Goal: Transaction & Acquisition: Purchase product/service

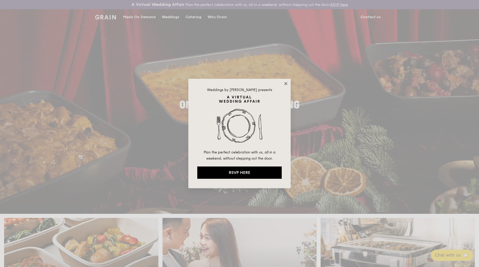
click at [284, 83] on icon at bounding box center [285, 83] width 5 height 5
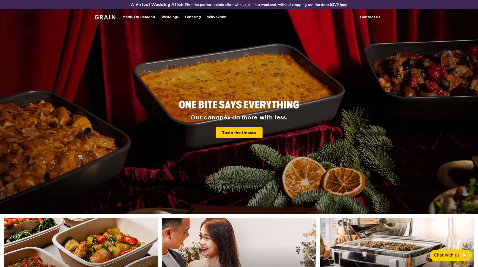
click at [191, 17] on div "Catering" at bounding box center [193, 16] width 16 height 15
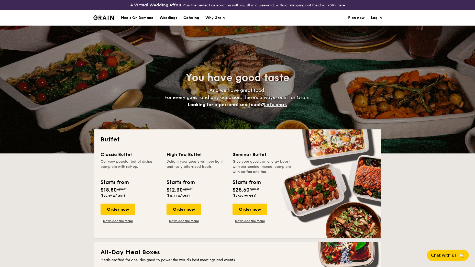
select select
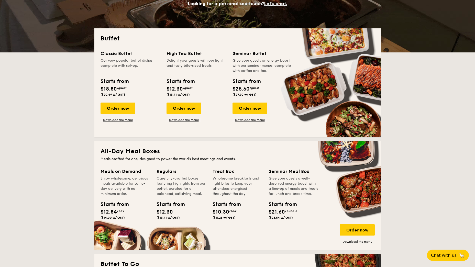
scroll to position [102, 0]
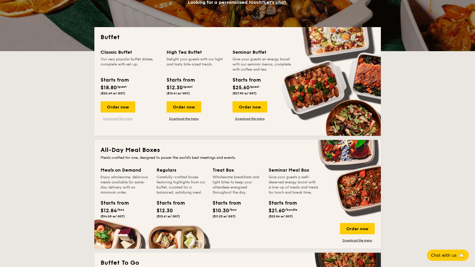
click at [118, 119] on link "Download the menu" at bounding box center [118, 119] width 35 height 4
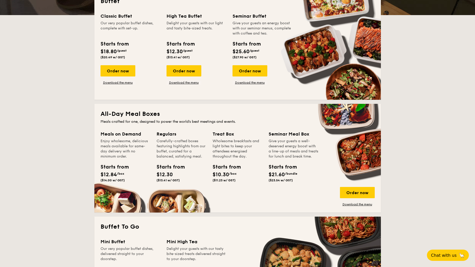
scroll to position [147, 0]
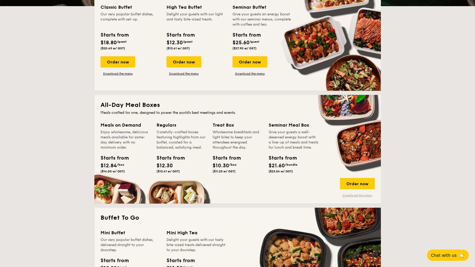
click at [361, 196] on link "Download the menu" at bounding box center [357, 195] width 35 height 4
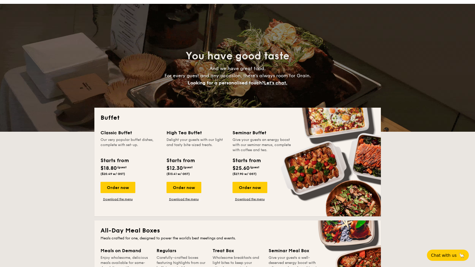
scroll to position [0, 0]
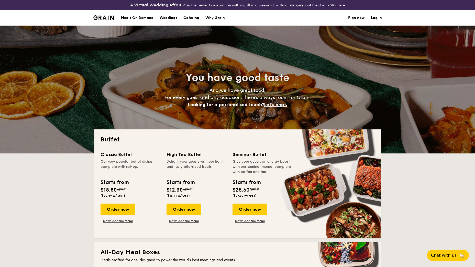
click at [137, 17] on div "Meals On Demand" at bounding box center [137, 17] width 32 height 15
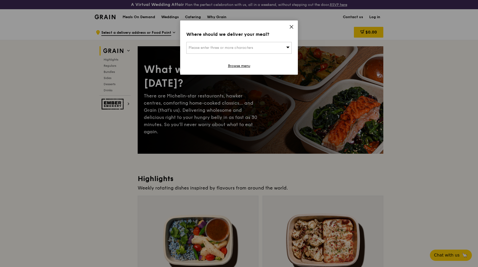
click at [227, 47] on span "Please enter three or more characters" at bounding box center [221, 48] width 64 height 4
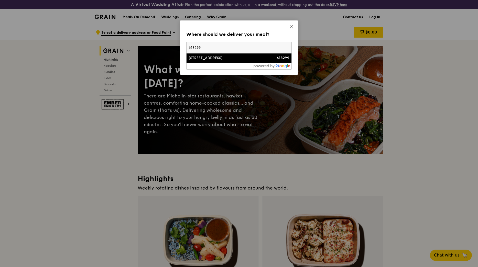
type input "618299"
click at [225, 58] on div "[STREET_ADDRESS]" at bounding box center [227, 58] width 76 height 5
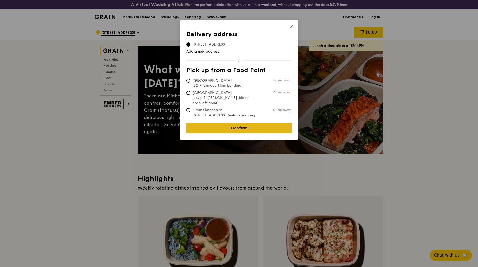
click at [252, 124] on link "Confirm" at bounding box center [238, 128] width 105 height 11
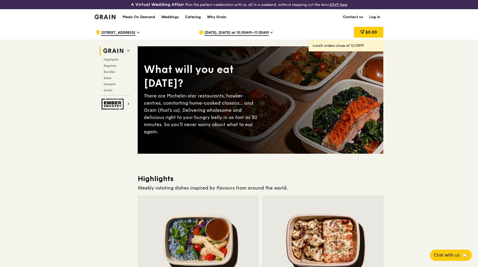
click at [246, 33] on span "[DATE], [DATE] at 10:30AM–11:30AM" at bounding box center [236, 33] width 64 height 6
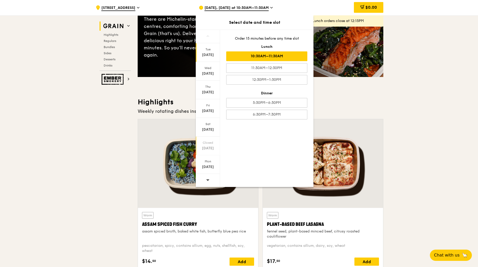
scroll to position [77, 0]
click at [206, 179] on icon at bounding box center [208, 180] width 4 height 4
click at [208, 72] on div "[DATE]" at bounding box center [208, 73] width 23 height 5
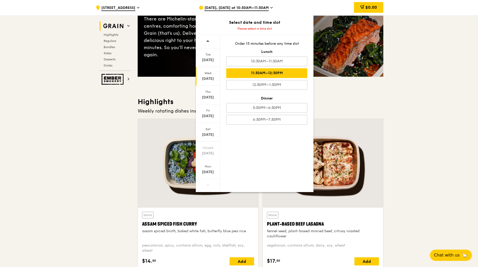
click at [283, 74] on div "11:30AM–12:30PM" at bounding box center [266, 73] width 81 height 10
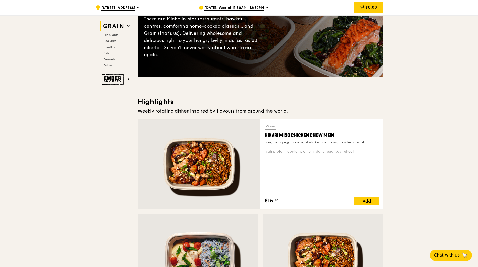
scroll to position [51, 0]
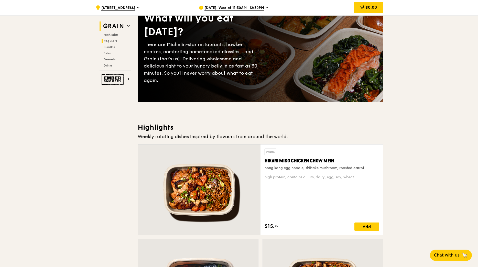
click at [110, 40] on span "Regulars" at bounding box center [111, 41] width 14 height 4
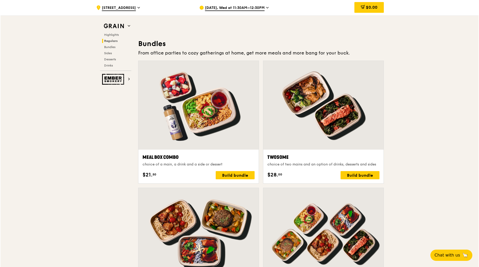
scroll to position [845, 0]
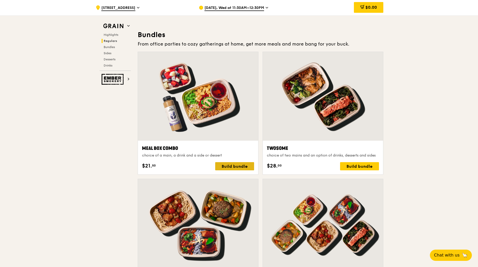
click at [233, 165] on div "Build bundle" at bounding box center [234, 166] width 39 height 8
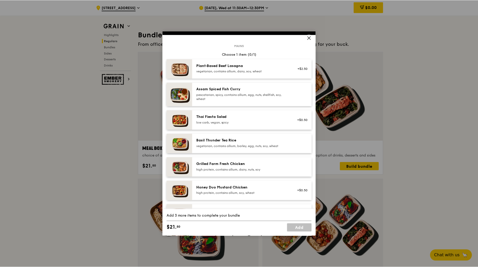
scroll to position [0, 0]
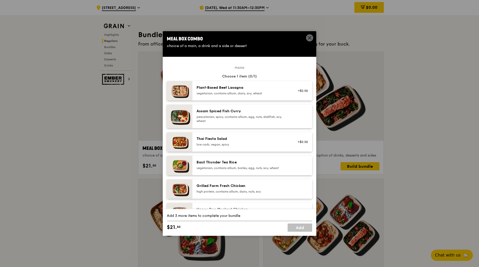
click at [309, 39] on icon at bounding box center [309, 38] width 5 height 5
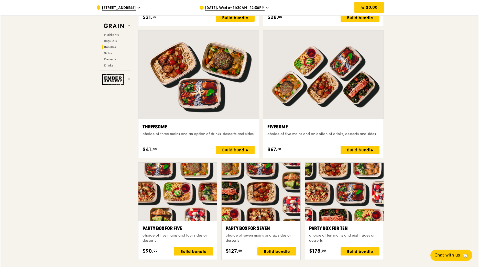
scroll to position [998, 0]
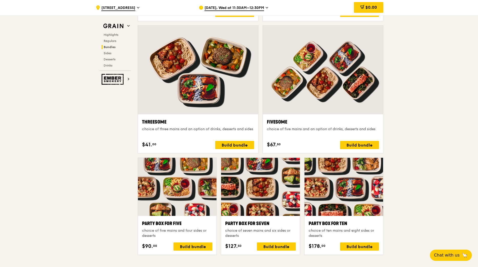
click at [357, 201] on div at bounding box center [343, 187] width 79 height 58
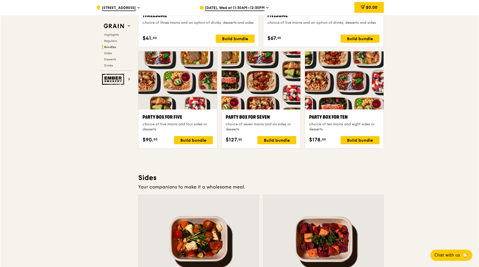
scroll to position [1075, 0]
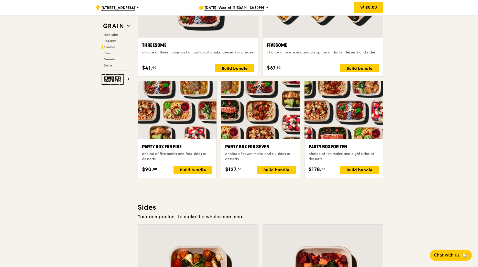
click at [178, 111] on div at bounding box center [177, 110] width 79 height 58
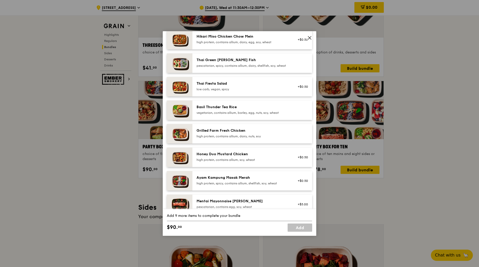
scroll to position [77, 0]
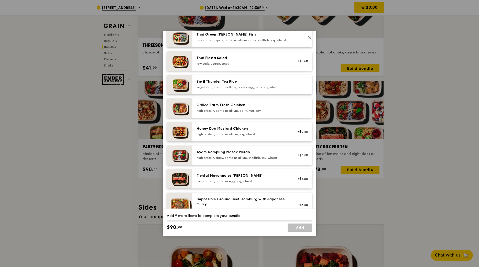
click at [243, 178] on div "Mentai Mayonnaise [PERSON_NAME]" at bounding box center [243, 175] width 92 height 5
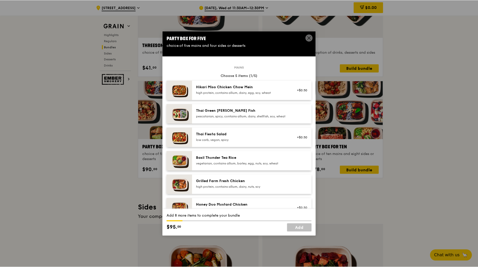
scroll to position [0, 0]
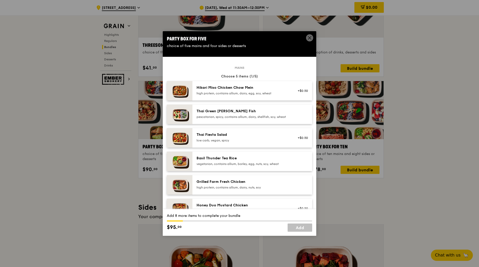
click at [308, 37] on icon at bounding box center [309, 38] width 5 height 5
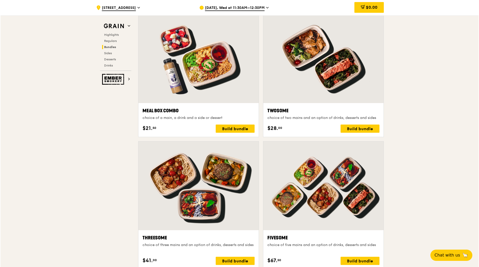
scroll to position [896, 0]
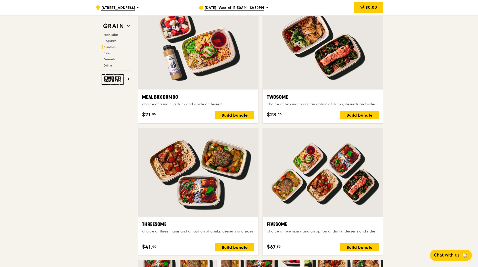
click at [359, 199] on div at bounding box center [323, 172] width 120 height 89
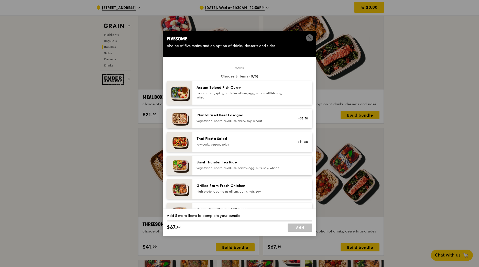
click at [247, 188] on div "Grilled Farm Fresh Chicken" at bounding box center [243, 185] width 92 height 5
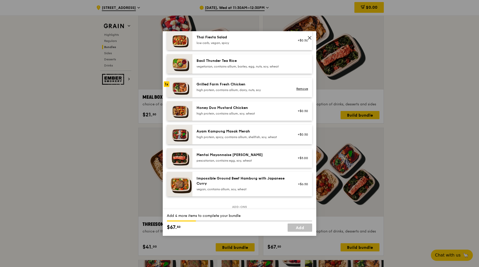
scroll to position [102, 0]
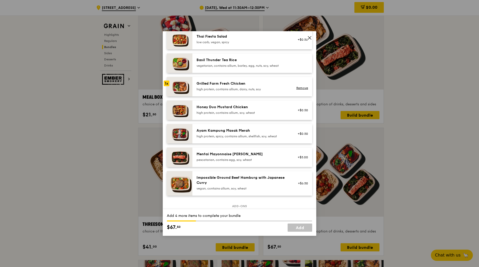
click at [269, 152] on div "Mentai Mayonnaise [PERSON_NAME]" at bounding box center [243, 154] width 92 height 5
click at [254, 158] on div "pescatarian, contains egg, soy, wheat" at bounding box center [243, 160] width 92 height 4
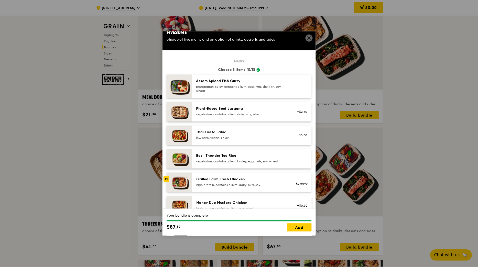
scroll to position [0, 0]
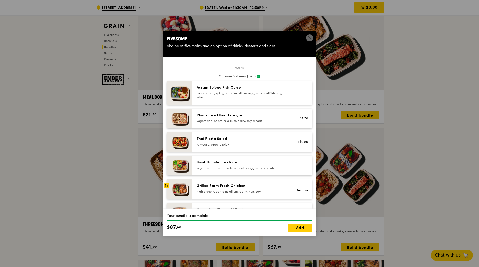
click at [308, 36] on icon at bounding box center [309, 38] width 5 height 5
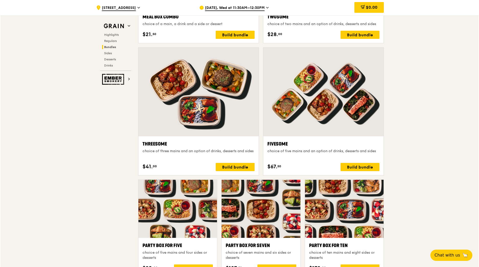
scroll to position [998, 0]
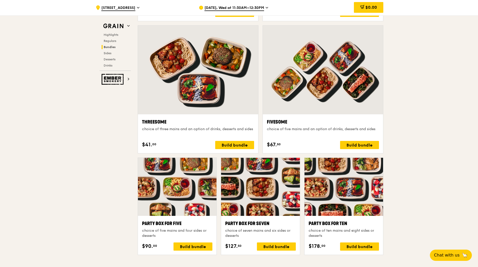
click at [174, 204] on div at bounding box center [177, 187] width 79 height 58
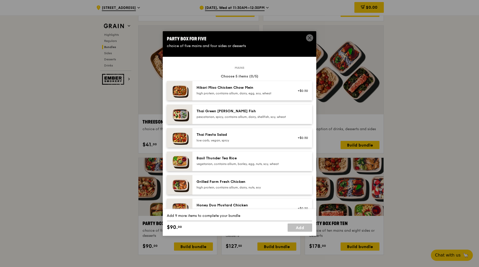
click at [249, 184] on div "Grilled Farm Fresh Chicken" at bounding box center [243, 181] width 92 height 5
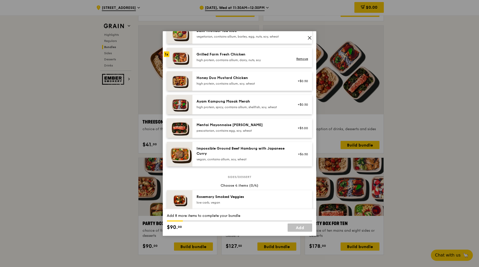
scroll to position [128, 0]
click at [267, 132] on div "pescatarian, contains egg, soy, wheat" at bounding box center [243, 130] width 92 height 4
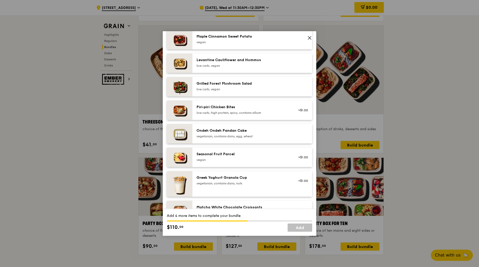
scroll to position [313, 0]
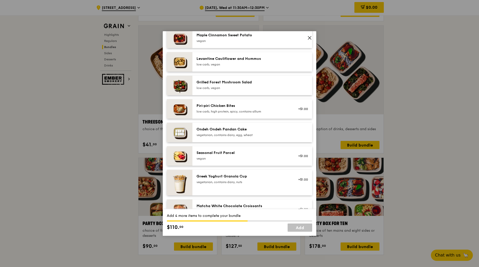
click at [271, 137] on div "vegetarian, contains dairy, egg, wheat" at bounding box center [243, 135] width 92 height 4
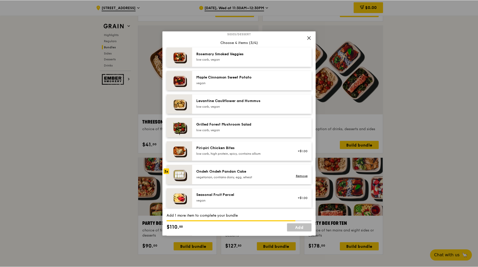
scroll to position [261, 0]
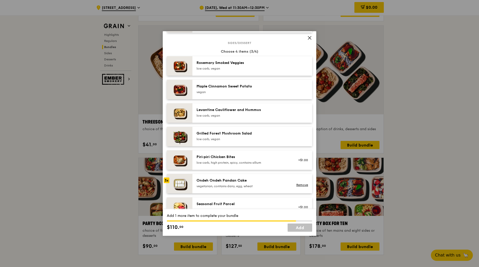
click at [257, 89] on div "Maple Cinnamon Sweet Potato" at bounding box center [243, 86] width 92 height 5
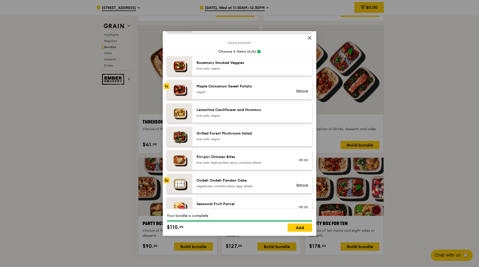
click at [253, 183] on div "Ondeh Ondeh Pandan Cake" at bounding box center [243, 180] width 92 height 5
click at [300, 229] on link "Add" at bounding box center [300, 228] width 25 height 8
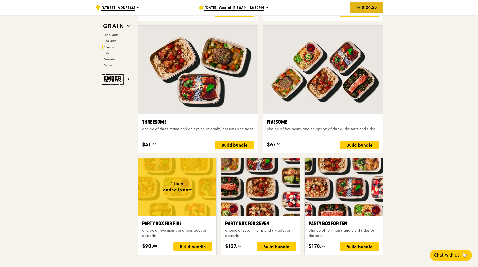
click at [371, 8] on span "$124.25" at bounding box center [369, 7] width 15 height 5
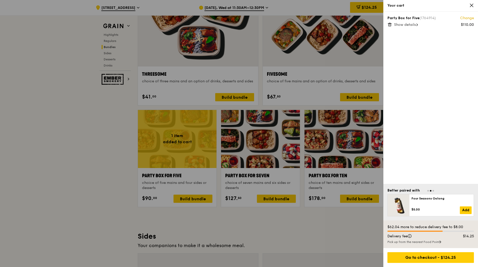
scroll to position [1050, 0]
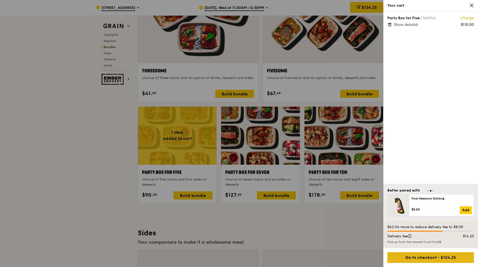
click at [436, 257] on div "Go to checkout - $124.25" at bounding box center [430, 257] width 86 height 11
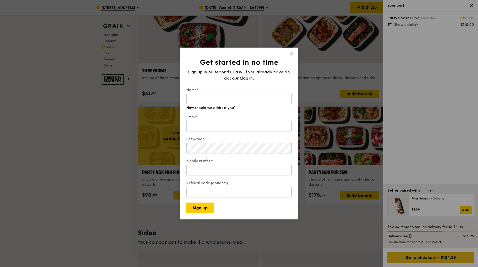
type input "[PERSON_NAME][EMAIL_ADDRESS][DOMAIN_NAME]"
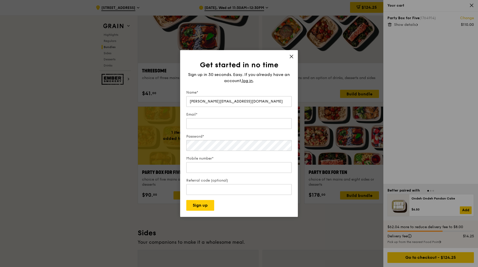
drag, startPoint x: 261, startPoint y: 102, endPoint x: 183, endPoint y: 100, distance: 78.1
click at [183, 100] on div "Get started in no time Sign up in 30 seconds. Easy. If you already have an acco…" at bounding box center [239, 133] width 118 height 167
click at [292, 56] on icon at bounding box center [291, 56] width 5 height 5
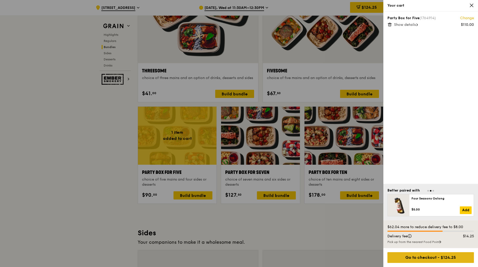
click at [441, 259] on div "Go to checkout - $124.25" at bounding box center [430, 257] width 86 height 11
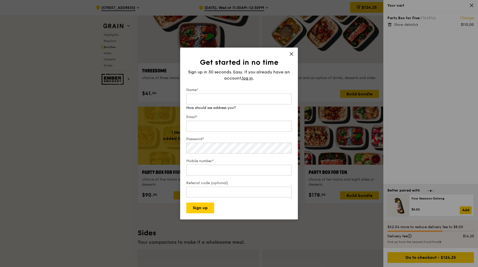
type input "[PERSON_NAME][EMAIL_ADDRESS][DOMAIN_NAME]"
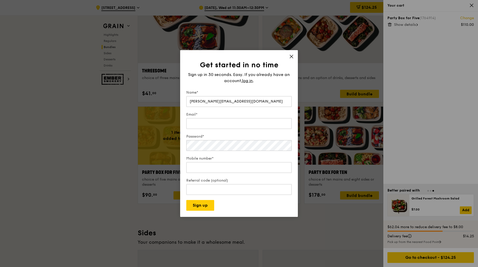
click at [287, 57] on div "Get started in no time Sign up in 30 seconds. Easy. If you already have an acco…" at bounding box center [239, 133] width 118 height 167
click at [292, 56] on icon at bounding box center [291, 56] width 3 height 3
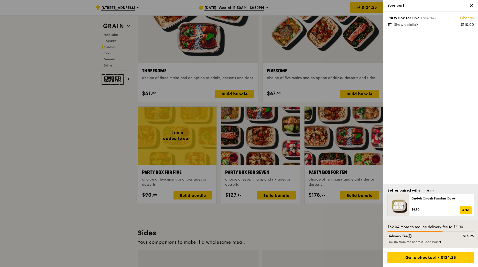
click at [315, 10] on div at bounding box center [239, 133] width 478 height 267
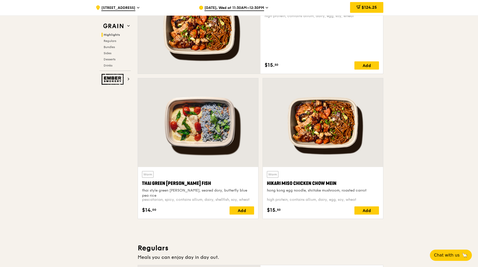
scroll to position [205, 0]
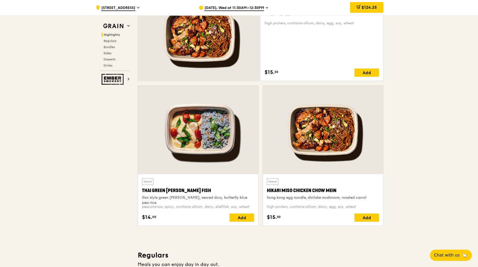
drag, startPoint x: 477, startPoint y: 35, endPoint x: 479, endPoint y: -2, distance: 37.1
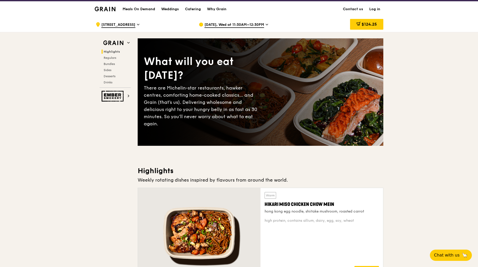
scroll to position [0, 0]
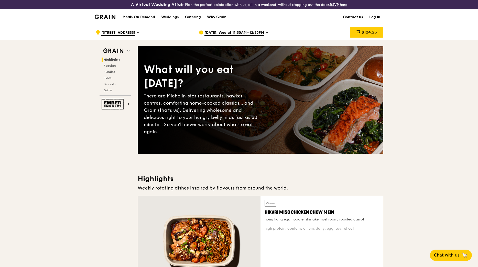
click at [375, 15] on link "Log in" at bounding box center [374, 16] width 17 height 15
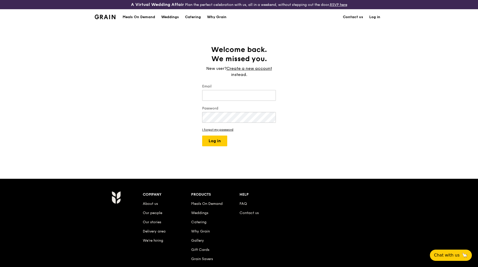
type input "[PERSON_NAME][EMAIL_ADDRESS][DOMAIN_NAME]"
click at [213, 143] on button "Log in" at bounding box center [214, 141] width 25 height 11
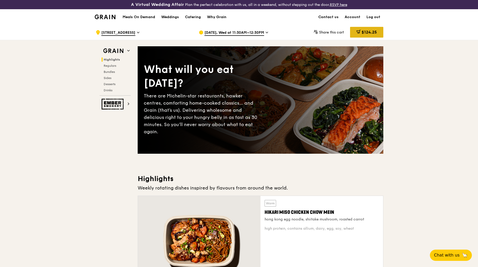
click at [369, 28] on div "$124.25" at bounding box center [366, 32] width 33 height 11
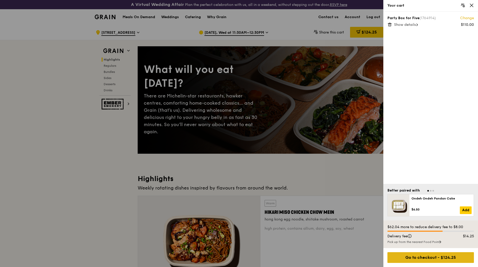
click at [455, 258] on div "Go to checkout - $124.25" at bounding box center [430, 257] width 86 height 11
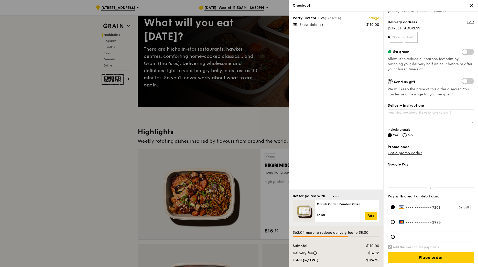
scroll to position [51, 0]
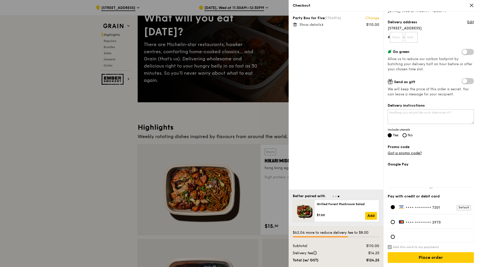
click at [264, 120] on div at bounding box center [239, 133] width 478 height 267
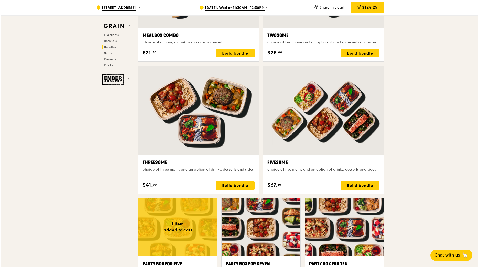
scroll to position [1023, 0]
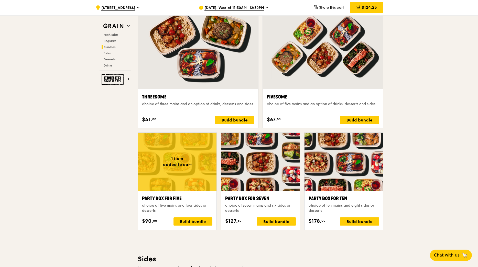
click at [270, 165] on div at bounding box center [260, 162] width 79 height 58
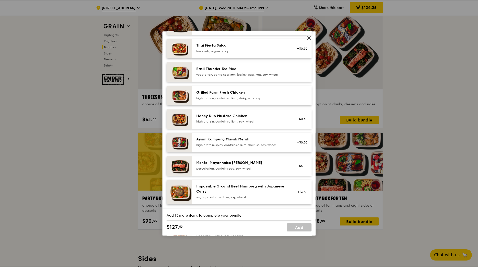
scroll to position [80, 0]
